Goal: Task Accomplishment & Management: Use online tool/utility

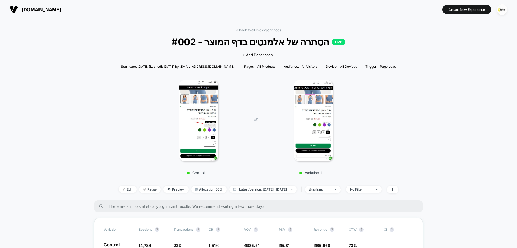
scroll to position [108, 0]
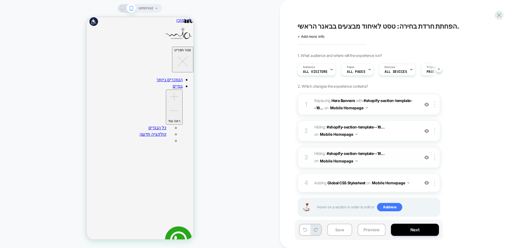
scroll to position [0, 766]
click at [377, 229] on button "Preview" at bounding box center [372, 229] width 28 height 12
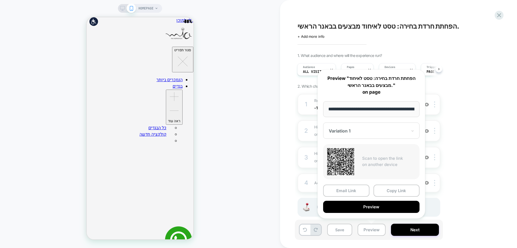
scroll to position [0, 656]
click at [279, 133] on div "HOMEPAGE" at bounding box center [140, 123] width 280 height 237
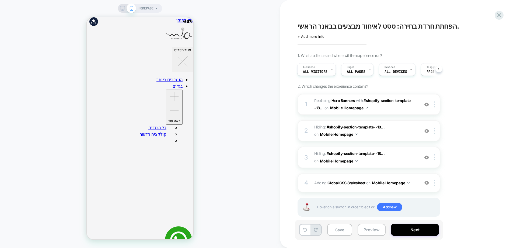
click at [288, 130] on div "הפחתת חרדת בחירה: טסט לאיחוד מבצעים בבאנר הראשי. Click to edit experience detai…" at bounding box center [398, 124] width 237 height 248
click at [335, 230] on button "Save" at bounding box center [339, 229] width 25 height 12
click at [363, 229] on button "Preview" at bounding box center [372, 229] width 28 height 12
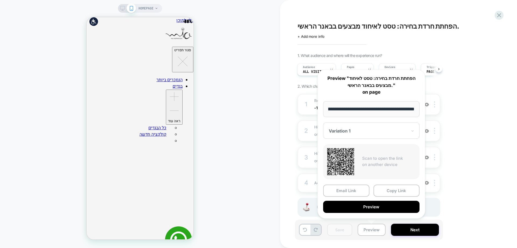
scroll to position [0, 547]
click at [363, 210] on button "Preview" at bounding box center [371, 206] width 96 height 12
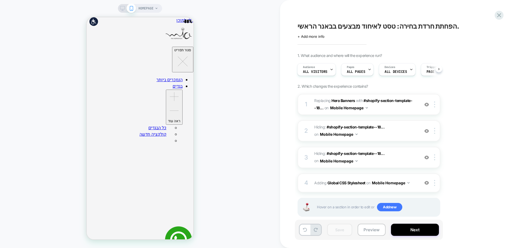
scroll to position [0, 656]
click at [365, 228] on button "Preview" at bounding box center [372, 229] width 28 height 12
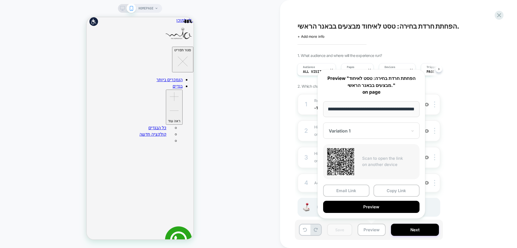
scroll to position [0, 0]
click at [347, 132] on div at bounding box center [368, 130] width 79 height 5
click at [348, 160] on div "CONTROL" at bounding box center [371, 159] width 91 height 10
click at [361, 207] on button "Preview" at bounding box center [371, 206] width 96 height 12
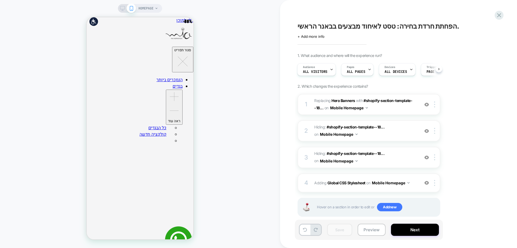
scroll to position [0, 766]
click at [315, 38] on span "+ Add more info" at bounding box center [311, 36] width 27 height 4
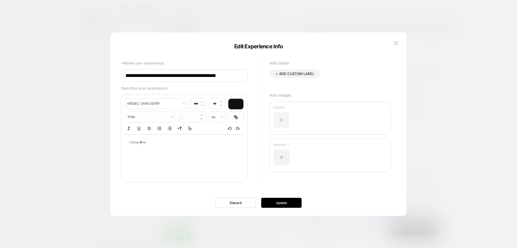
click at [280, 112] on div at bounding box center [281, 120] width 16 height 16
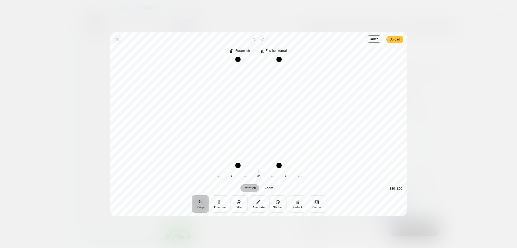
click at [395, 39] on span "Upload" at bounding box center [395, 39] width 11 height 6
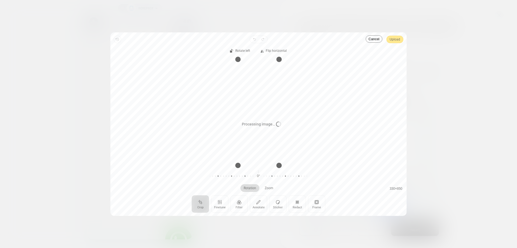
scroll to position [0, 766]
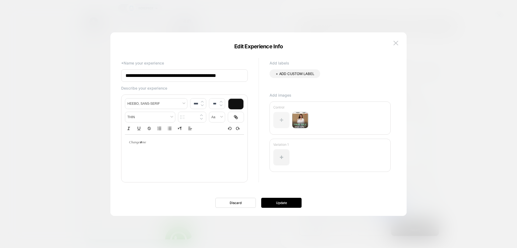
click at [281, 120] on div at bounding box center [281, 120] width 16 height 16
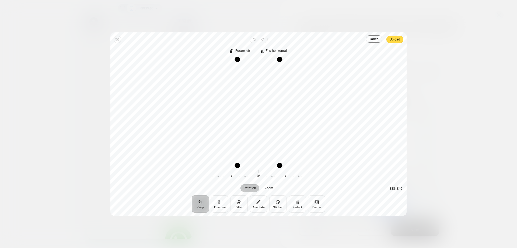
scroll to position [0, 656]
click at [396, 40] on span "Upload" at bounding box center [395, 39] width 11 height 6
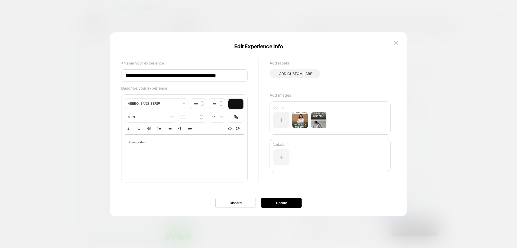
click at [284, 155] on div at bounding box center [281, 157] width 16 height 16
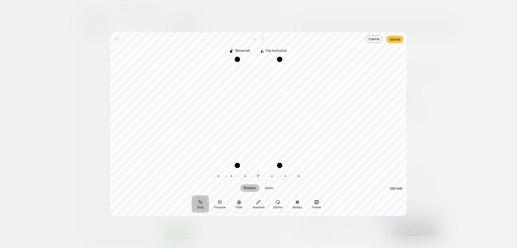
click at [395, 39] on span "Upload" at bounding box center [395, 39] width 11 height 6
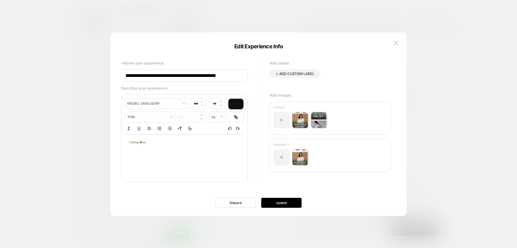
scroll to position [0, 547]
click at [286, 121] on div at bounding box center [281, 120] width 16 height 16
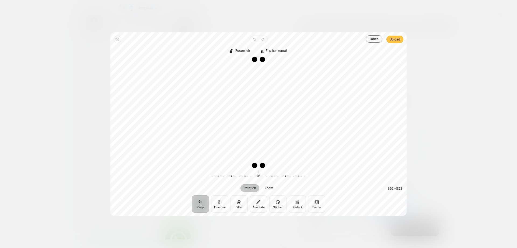
click at [394, 41] on span "Upload" at bounding box center [395, 39] width 11 height 6
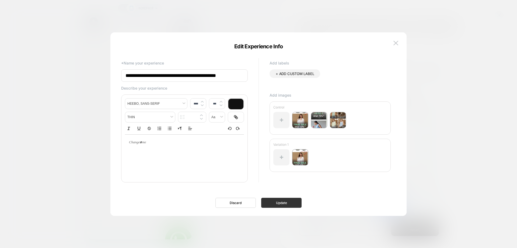
click at [282, 202] on button "Update" at bounding box center [281, 203] width 40 height 10
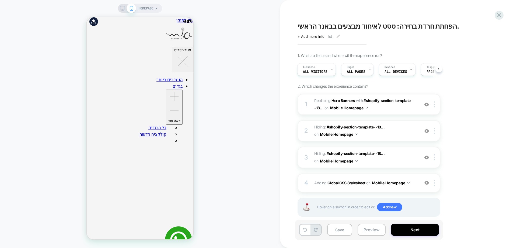
scroll to position [0, 656]
click at [329, 37] on icon at bounding box center [331, 36] width 4 height 3
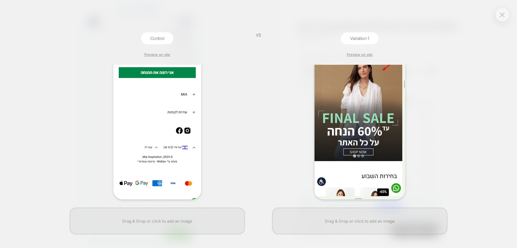
scroll to position [0, 547]
click at [507, 18] on div at bounding box center [502, 14] width 13 height 13
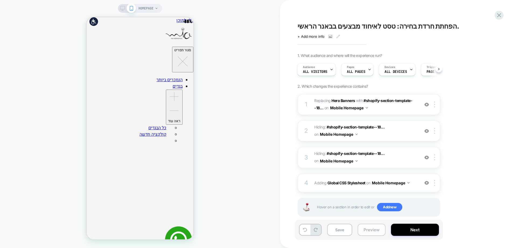
click at [368, 227] on button "Preview" at bounding box center [372, 229] width 28 height 12
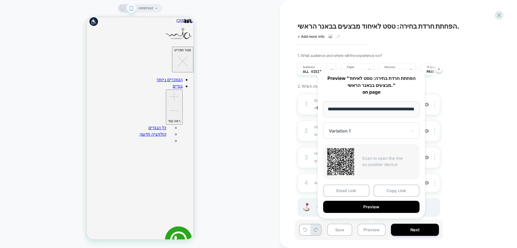
scroll to position [0, 0]
click at [358, 206] on button "Preview" at bounding box center [371, 206] width 96 height 12
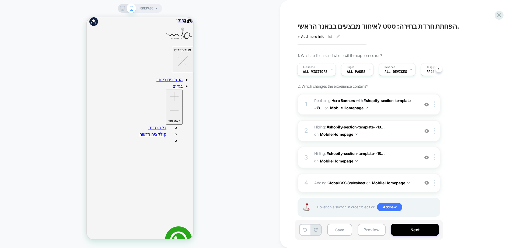
scroll to position [0, 766]
click at [329, 36] on icon at bounding box center [330, 37] width 3 height 2
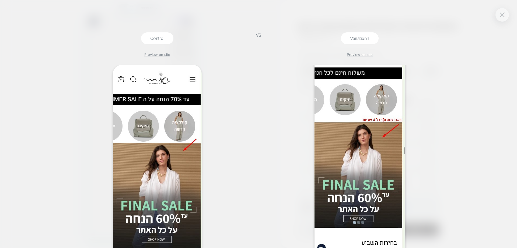
scroll to position [93, 0]
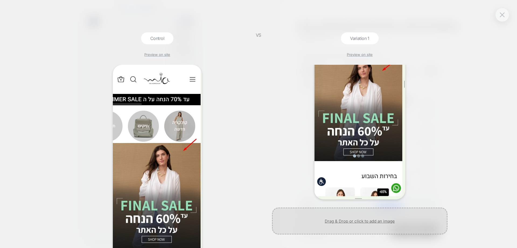
click at [361, 221] on div at bounding box center [360, 220] width 176 height 27
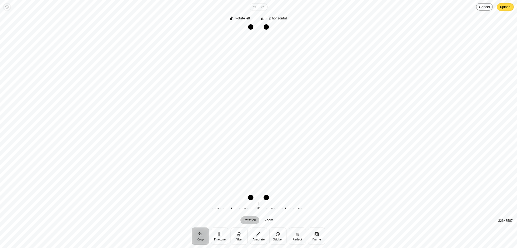
click at [506, 7] on span "Upload" at bounding box center [505, 7] width 11 height 6
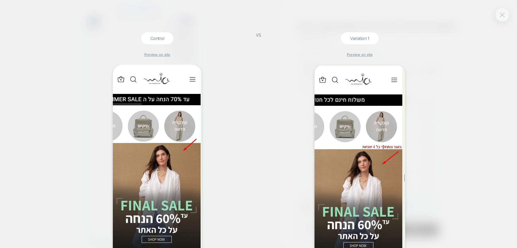
click at [505, 15] on img at bounding box center [502, 14] width 5 height 5
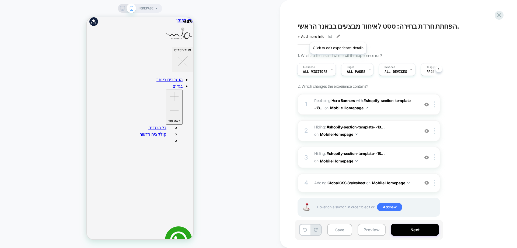
click at [338, 36] on icon at bounding box center [338, 36] width 3 height 3
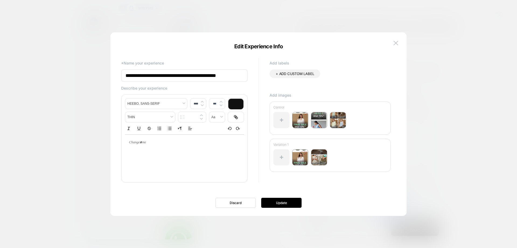
click at [236, 75] on input "**********" at bounding box center [184, 75] width 127 height 12
type input "**********"
click at [269, 200] on button "Update" at bounding box center [281, 203] width 40 height 10
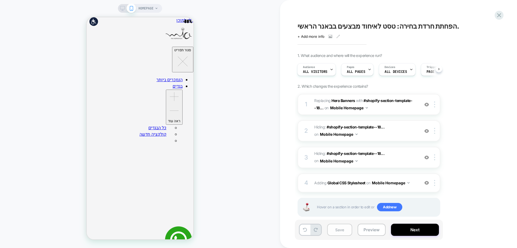
click at [341, 229] on button "Save" at bounding box center [339, 229] width 25 height 12
click at [501, 14] on icon at bounding box center [499, 15] width 7 height 7
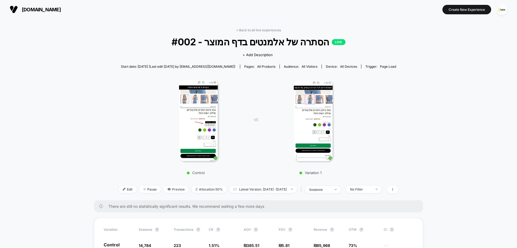
scroll to position [108, 0]
